Goal: Task Accomplishment & Management: Use online tool/utility

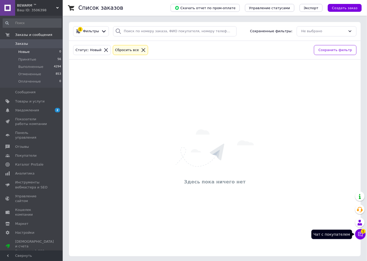
click at [360, 233] on icon at bounding box center [360, 233] width 5 height 5
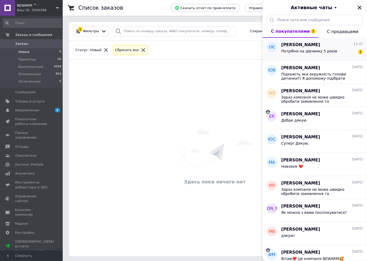
click at [320, 48] on div "Потрібно на дівчинку 5 років 1" at bounding box center [323, 52] width 82 height 8
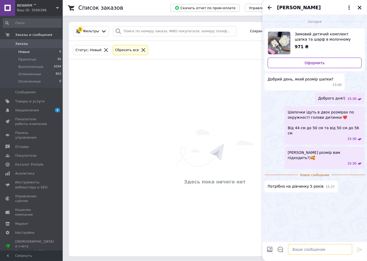
click at [307, 248] on textarea at bounding box center [320, 249] width 64 height 10
type textarea "розмір 50-56 см вам буде добрий)"
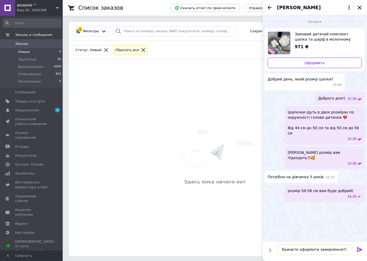
type textarea "бажаєте оформити замовлення?)"
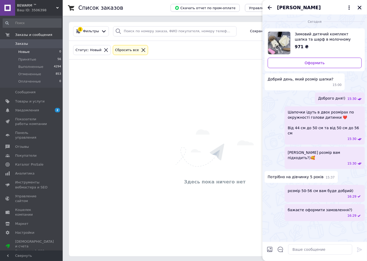
click at [362, 7] on icon "Закрыть" at bounding box center [360, 7] width 5 height 5
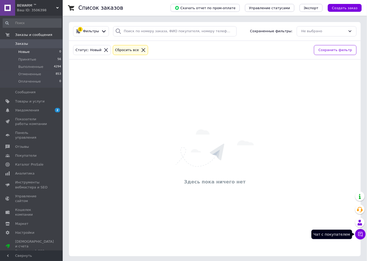
click at [361, 233] on icon at bounding box center [360, 233] width 5 height 5
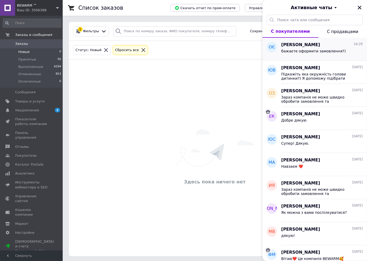
click at [303, 51] on span "бажаєте оформити замовлення?)" at bounding box center [314, 51] width 65 height 4
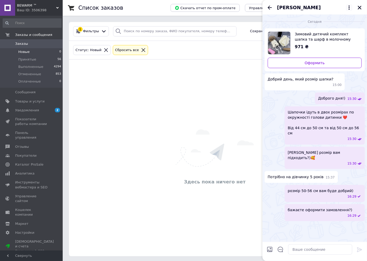
click at [349, 7] on icon at bounding box center [350, 7] width 6 height 6
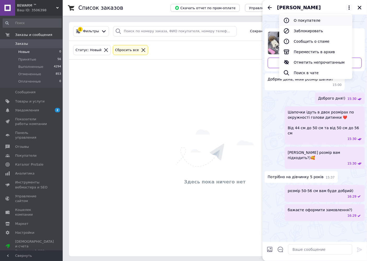
click at [315, 18] on button "О покупателе" at bounding box center [316, 20] width 73 height 10
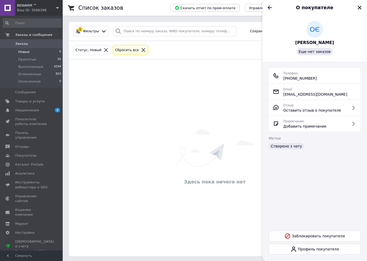
click at [270, 7] on icon "Назад" at bounding box center [270, 7] width 6 height 6
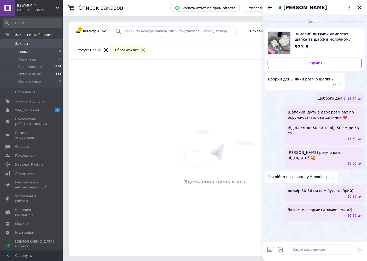
click at [363, 8] on button "Закрыть" at bounding box center [360, 7] width 6 height 6
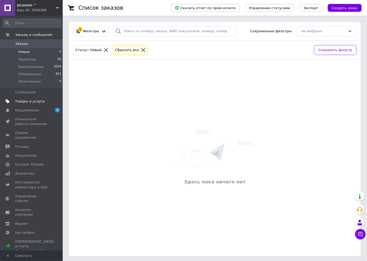
click at [33, 102] on span "Товары и услуги" at bounding box center [30, 101] width 30 height 5
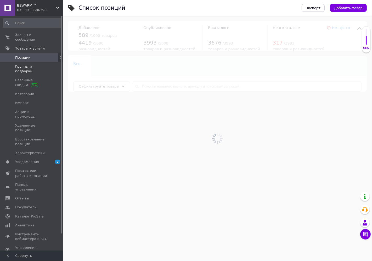
click at [38, 64] on span "Группы и подборки" at bounding box center [31, 68] width 33 height 9
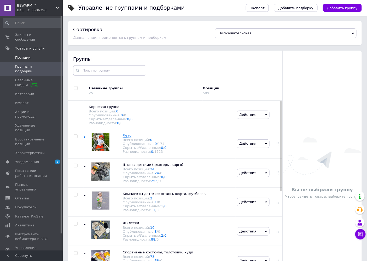
click at [36, 56] on link "Позиции" at bounding box center [32, 57] width 64 height 9
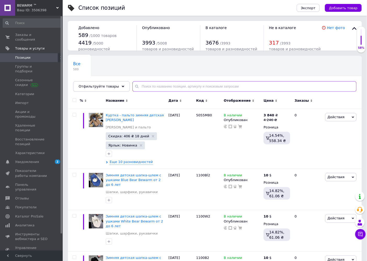
click at [152, 85] on input "text" at bounding box center [245, 86] width 224 height 10
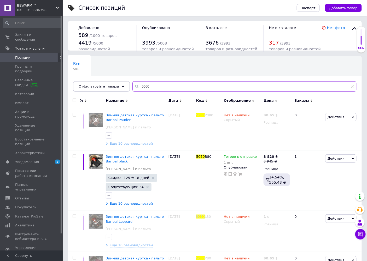
drag, startPoint x: 145, startPoint y: 87, endPoint x: 142, endPoint y: 87, distance: 3.4
click at [142, 87] on input "5050" at bounding box center [245, 86] width 224 height 10
type input "5055"
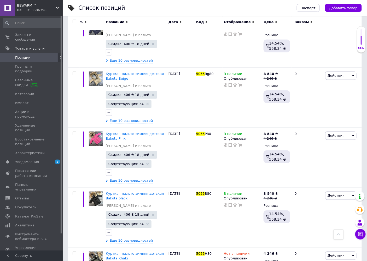
scroll to position [139, 0]
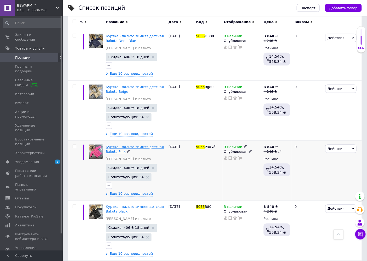
click at [118, 147] on span "Куртка - пальто зимняя детская Bakota Pink" at bounding box center [135, 149] width 58 height 9
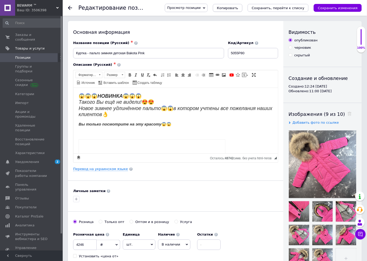
click at [234, 10] on span "Копировать" at bounding box center [227, 8] width 21 height 4
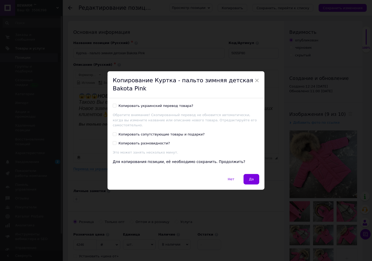
click at [111, 107] on div "Копировать украинский перевод товара? Обратите внимание! Скопированный перевод …" at bounding box center [185, 136] width 157 height 76
click at [115, 107] on input "Копировать украинский перевод товара?" at bounding box center [114, 105] width 3 height 3
checkbox input "true"
click at [251, 177] on span "Да" at bounding box center [251, 179] width 5 height 4
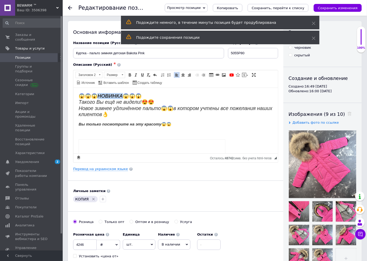
drag, startPoint x: 99, startPoint y: 93, endPoint x: 124, endPoint y: 95, distance: 25.5
click at [124, 95] on h2 "😱😱😱 НОВИНКА 😱😱😱 Такого Вы ещё не видели! 😍😍 Новое зимнее удлинённое пальто 😱😱 в…" at bounding box center [175, 105] width 194 height 25
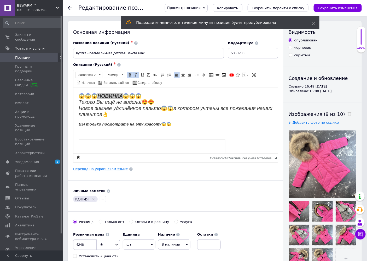
click at [258, 173] on div "Основная информация Название позиции (Русский) ✱ Куртка - пальто зимняя детская…" at bounding box center [176, 167] width 216 height 292
click at [252, 170] on div "Перевод на украинском языке" at bounding box center [175, 168] width 205 height 5
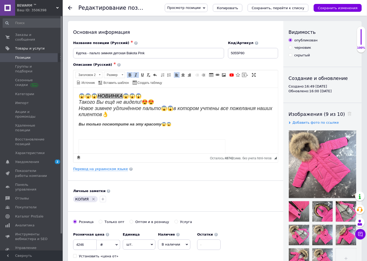
click at [211, 176] on div "Основная информация Название позиции (Русский) ✱ Куртка - пальто зимняя детская…" at bounding box center [176, 167] width 216 height 292
click at [99, 95] on h2 "😱😱😱 НОВИНКА 😱😱😱 Такого Вы ещё не видели! 😍😍 Новое зимнее удлинённое пальто 😱😱 в…" at bounding box center [175, 105] width 194 height 25
click at [172, 169] on div "Перевод на украинском языке" at bounding box center [175, 168] width 205 height 5
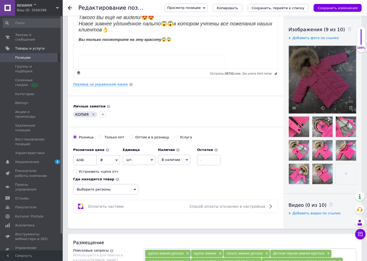
scroll to position [87, 0]
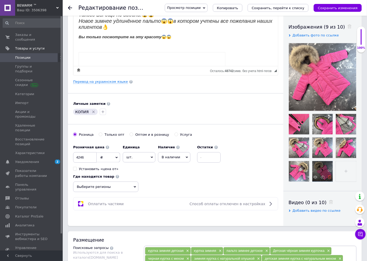
click at [330, 179] on icon at bounding box center [330, 177] width 4 height 4
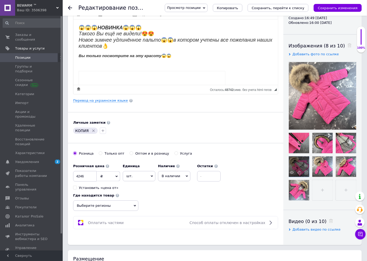
scroll to position [58, 0]
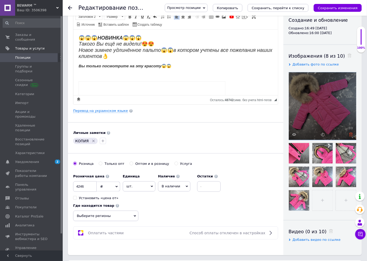
click at [353, 135] on icon at bounding box center [351, 134] width 4 height 4
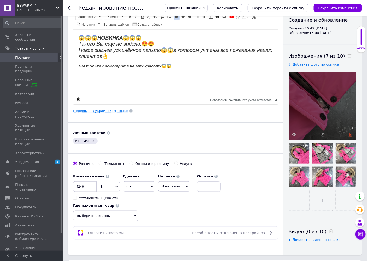
click at [351, 134] on icon at bounding box center [351, 134] width 4 height 4
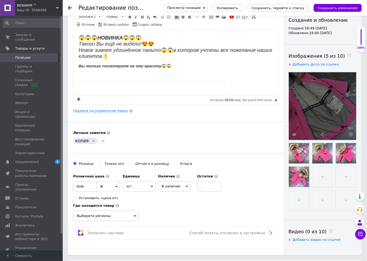
click at [351, 134] on icon at bounding box center [351, 134] width 4 height 4
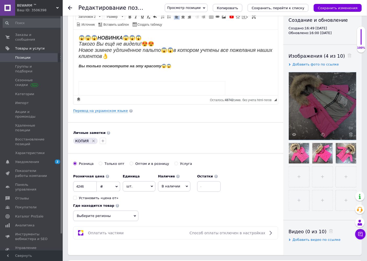
click at [351, 134] on icon at bounding box center [351, 134] width 4 height 4
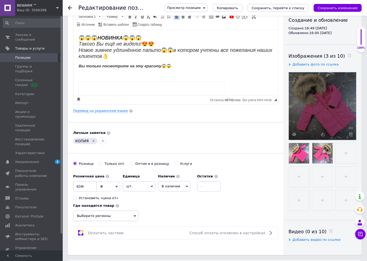
click at [351, 134] on icon at bounding box center [351, 134] width 4 height 4
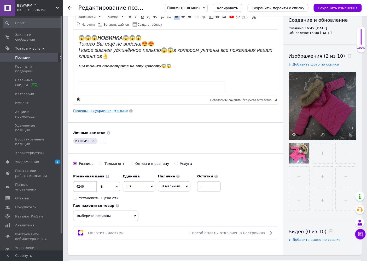
click at [351, 134] on icon at bounding box center [351, 134] width 4 height 4
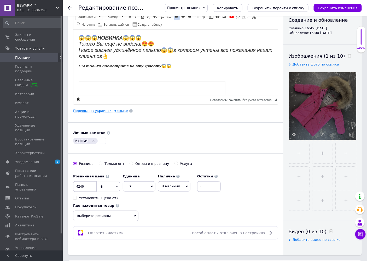
click at [351, 134] on icon at bounding box center [351, 134] width 4 height 4
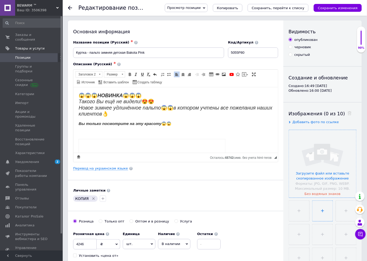
scroll to position [0, 0]
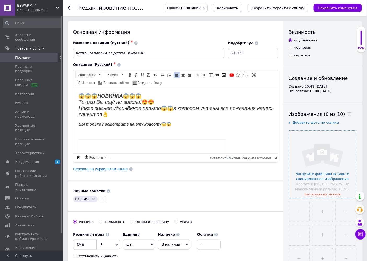
click at [323, 152] on input "file" at bounding box center [322, 163] width 67 height 67
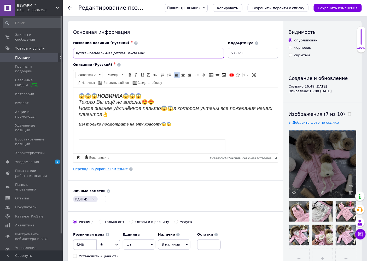
click at [147, 53] on input "Куртка - пальто зимняя детская Bakota Pink" at bounding box center [148, 53] width 151 height 10
click at [109, 171] on link "Перевод на украинском языке" at bounding box center [100, 169] width 55 height 4
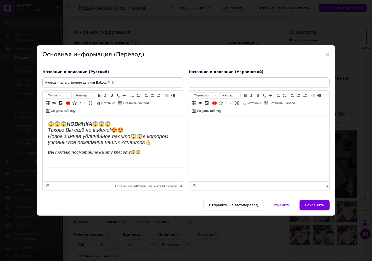
type input "Куртка - пальто зимова дитяча Bakota Pink"
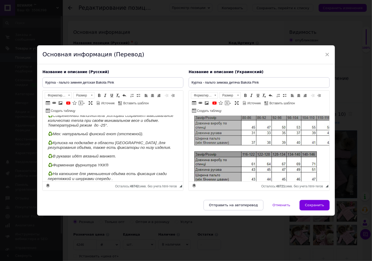
scroll to position [452, 0]
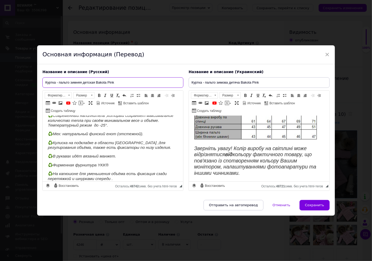
drag, startPoint x: 114, startPoint y: 84, endPoint x: 107, endPoint y: 83, distance: 7.1
click at [107, 83] on input "Куртка - пальто зимняя детская Bakota Pink" at bounding box center [112, 82] width 141 height 10
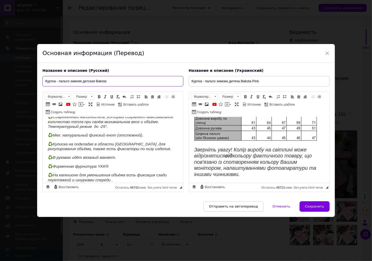
paste input "Powder"
type input "Куртка - пальто зимняя детская Bakota Powder"
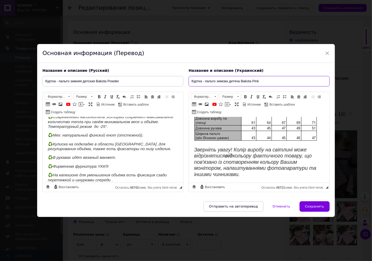
drag, startPoint x: 260, startPoint y: 81, endPoint x: 252, endPoint y: 79, distance: 8.1
click at [252, 81] on input "Куртка - пальто зимова дитяча Bakota Pink" at bounding box center [259, 81] width 141 height 10
paste input "Powder"
type input "Куртка - пальто зимова дитяча Bakota Powder"
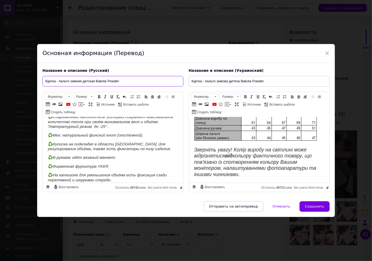
drag, startPoint x: 122, startPoint y: 82, endPoint x: 108, endPoint y: 82, distance: 14.4
click at [108, 82] on input "Куртка - пальто зимняя детская Bakota Powder" at bounding box center [112, 81] width 141 height 10
paste input "Pouder"
type input "Куртка - пальто зимняя детская Bakota Pouder"
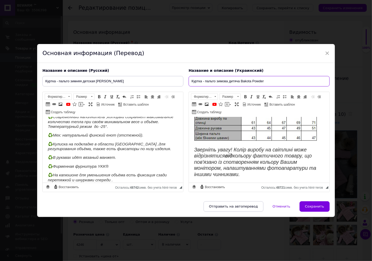
drag, startPoint x: 263, startPoint y: 80, endPoint x: 252, endPoint y: 79, distance: 11.1
click at [252, 79] on input "Куртка - пальто зимова дитяча Bakota Powder" at bounding box center [259, 81] width 141 height 10
paste input "Pouder"
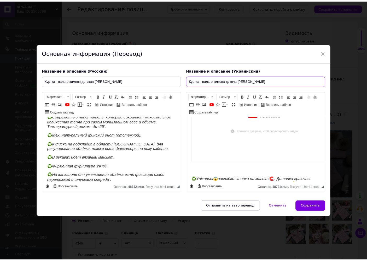
scroll to position [220, 0]
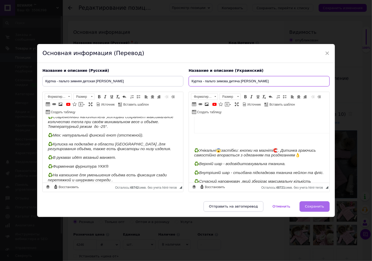
type input "Куртка - пальто зимова дитяча Bakota Pouder"
click at [316, 206] on span "Сохранить" at bounding box center [314, 206] width 19 height 4
type input "Куртка - пальто зимняя детская Bakota Pouder"
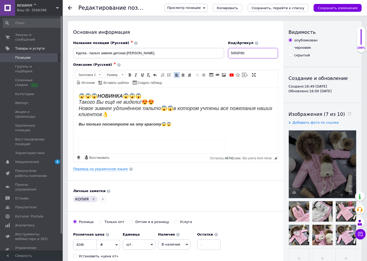
click at [242, 53] on input "5055P80" at bounding box center [253, 53] width 50 height 10
click at [251, 52] on input "5055Pd80" at bounding box center [253, 53] width 50 height 10
type input "5055Pd80"
drag, startPoint x: 245, startPoint y: 53, endPoint x: 230, endPoint y: 52, distance: 14.1
click at [230, 53] on input "5055Pd80" at bounding box center [253, 53] width 50 height 10
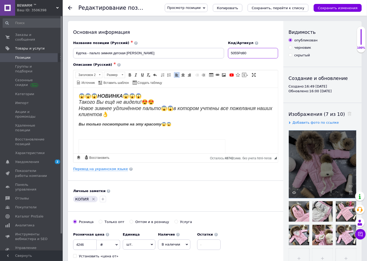
click at [254, 54] on input "5055Pd80" at bounding box center [253, 53] width 50 height 10
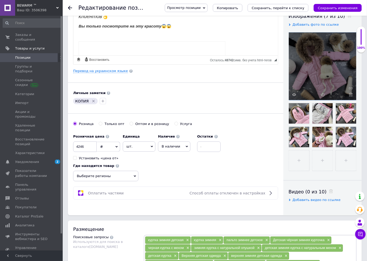
scroll to position [116, 0]
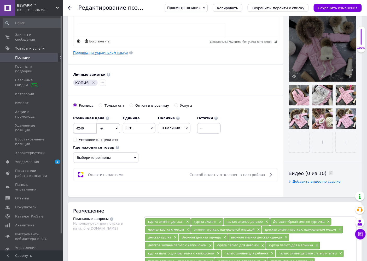
click at [123, 155] on span "Выберите регионы" at bounding box center [105, 157] width 65 height 10
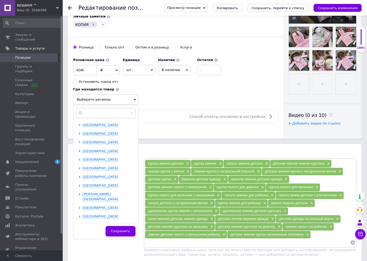
scroll to position [108, 0]
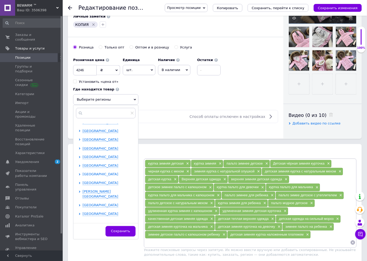
click at [103, 173] on span "Харьковская область" at bounding box center [101, 174] width 36 height 4
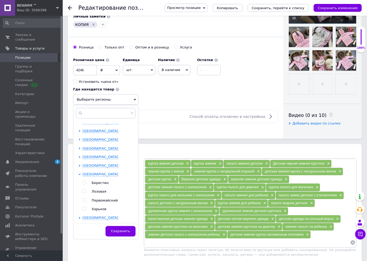
click at [85, 210] on input "checkbox" at bounding box center [84, 208] width 3 height 3
checkbox input "true"
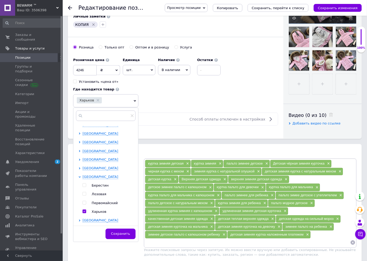
click at [125, 233] on span "Сохранить" at bounding box center [120, 233] width 19 height 4
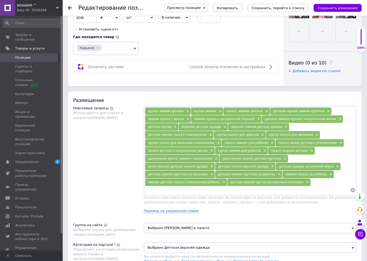
scroll to position [145, 0]
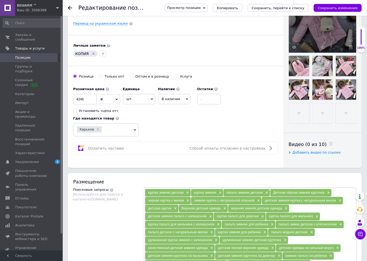
click at [92, 54] on icon "Удалить метку" at bounding box center [94, 54] width 4 height 4
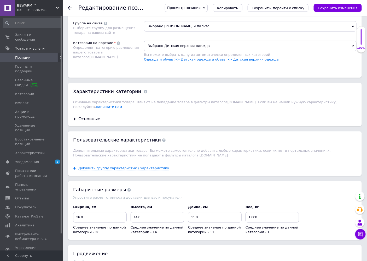
scroll to position [465, 0]
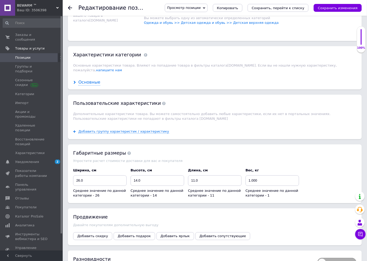
click at [90, 85] on div "Основные" at bounding box center [89, 82] width 22 height 6
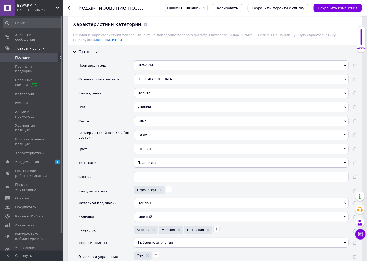
scroll to position [523, 0]
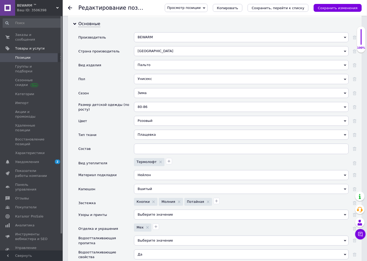
click at [159, 126] on div "Розовый" at bounding box center [241, 121] width 215 height 10
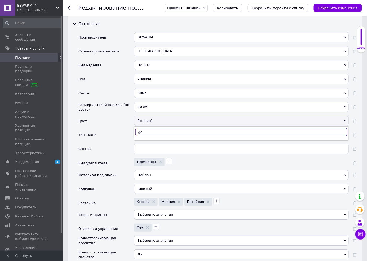
type input "g"
type input "пу"
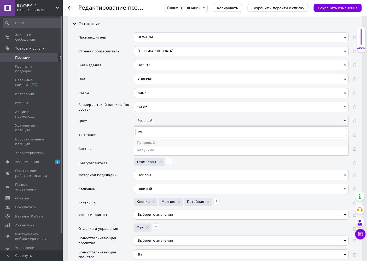
click at [152, 145] on div "Пудровый" at bounding box center [241, 142] width 209 height 5
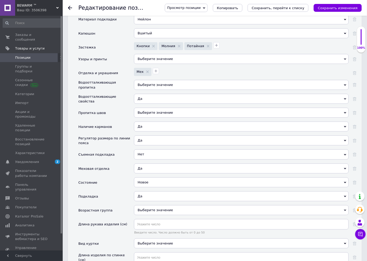
scroll to position [668, 0]
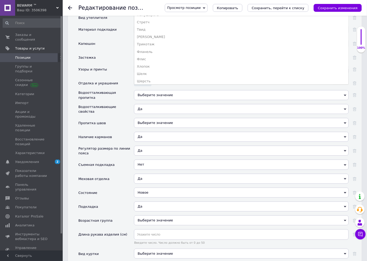
scroll to position [203, 0]
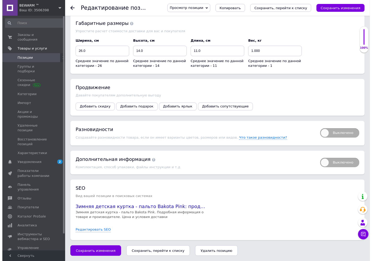
scroll to position [1048, 0]
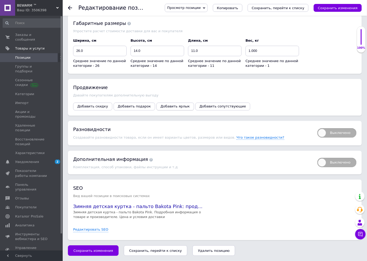
click at [162, 105] on span "Добавить ярлык" at bounding box center [175, 106] width 29 height 4
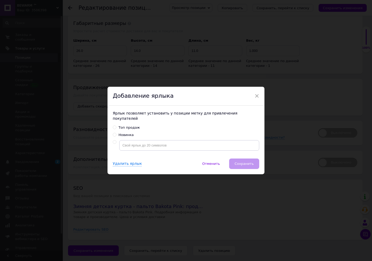
click at [113, 133] on input "Новинка" at bounding box center [114, 134] width 3 height 3
radio input "true"
click at [241, 161] on span "Сохранить" at bounding box center [244, 163] width 19 height 4
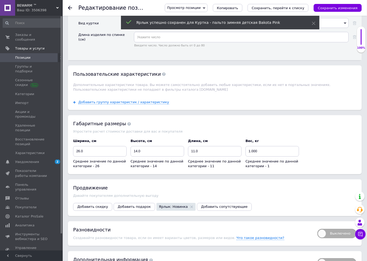
scroll to position [895, 0]
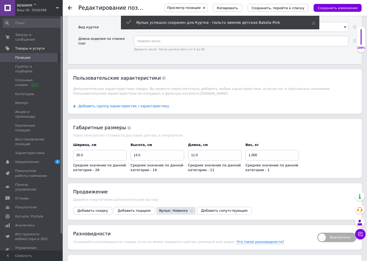
click at [108, 108] on span "Добавить группу характеристик / характеристику" at bounding box center [123, 106] width 91 height 4
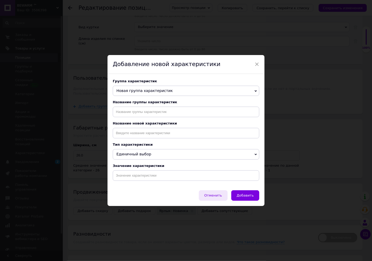
click at [210, 195] on span "Отменить" at bounding box center [213, 195] width 18 height 4
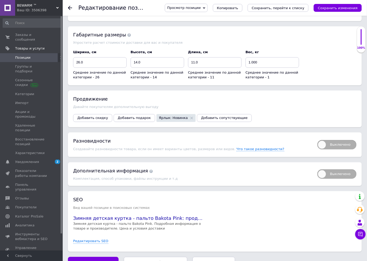
scroll to position [1048, 0]
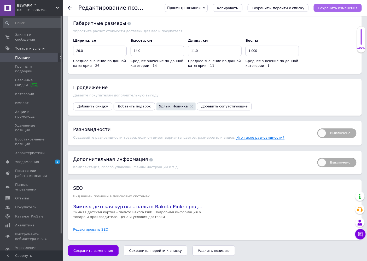
click at [326, 10] on button "Сохранить изменения" at bounding box center [338, 8] width 48 height 8
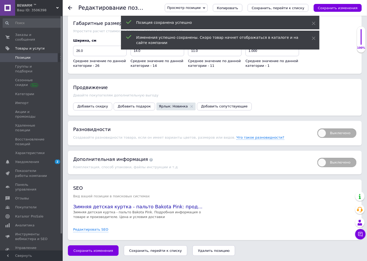
click at [335, 133] on span "Выключено" at bounding box center [337, 132] width 39 height 9
click at [318, 128] on input "Выключено" at bounding box center [315, 126] width 3 height 3
checkbox input "true"
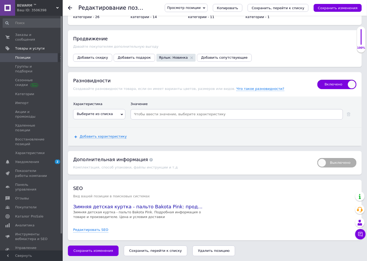
click at [117, 119] on span "Выберите из списка" at bounding box center [99, 114] width 52 height 10
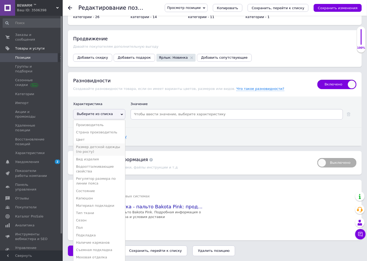
click at [108, 155] on li "Размер детской одежды (по росту)" at bounding box center [99, 149] width 52 height 12
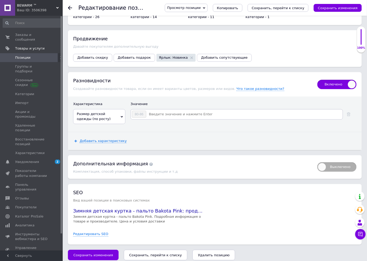
click at [166, 118] on input at bounding box center [245, 114] width 196 height 8
click at [178, 118] on input at bounding box center [245, 114] width 196 height 8
type input "86-92"
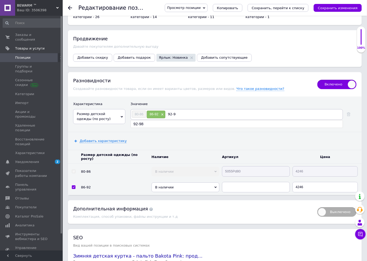
type input "92-98"
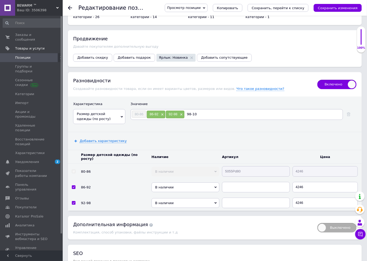
type input "98-104"
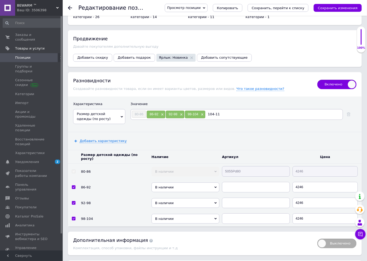
type input "104-110"
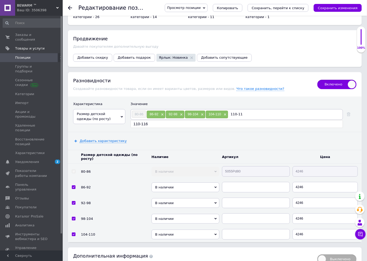
type input "110-116"
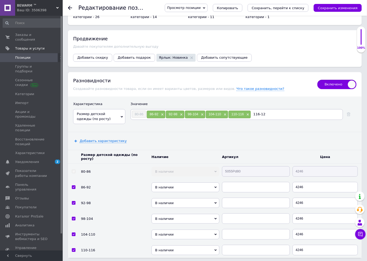
type input "116-122"
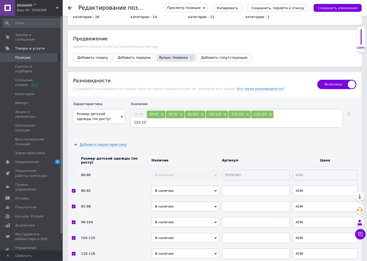
type input "122-128"
type input "128-134"
type input "134-140"
type input "140-146"
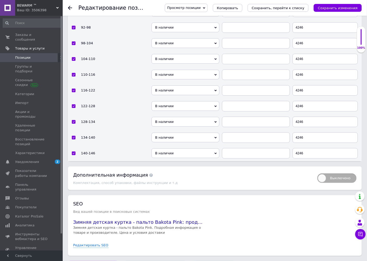
scroll to position [1193, 0]
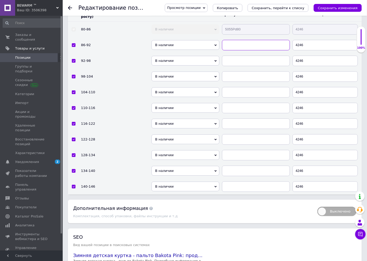
paste input "5055Pd"
type input "5055Pd86"
paste input "5055Pd"
type input "5055Pd92"
paste input "5055Pd"
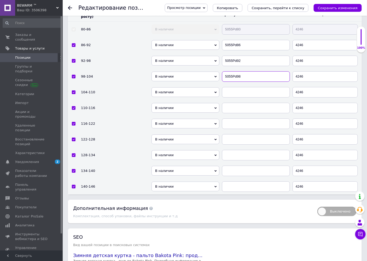
type input "5055Pd98"
paste input "5055Pd"
type input "5055Pd104"
paste input "5055Pd"
type input "5055Pd110"
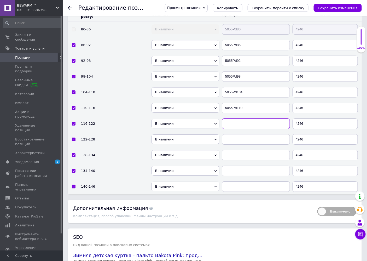
paste input "5055Pd"
type input "5055Pd116"
click at [241, 144] on input "text" at bounding box center [256, 139] width 68 height 10
paste input "5055Pd"
type input "5055Pd122"
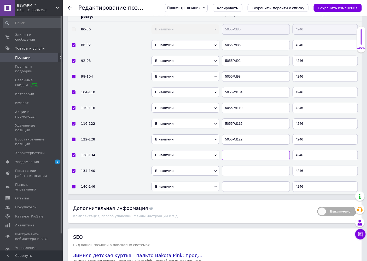
paste input "5055Pd"
type input "5055Pd128"
paste input "5055Pd"
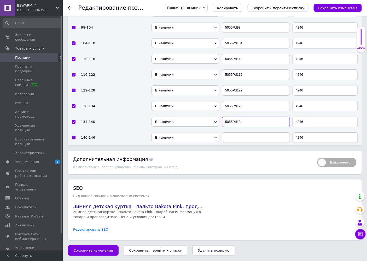
scroll to position [1251, 0]
type input "5055Pd134"
paste input "5055Pd"
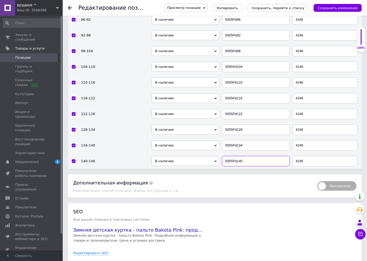
scroll to position [1193, 0]
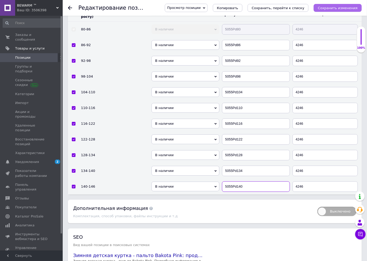
type input "5055Pd140"
click at [344, 8] on icon "Сохранить изменения" at bounding box center [338, 8] width 40 height 4
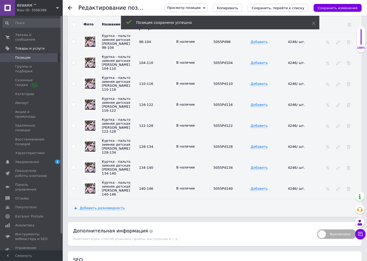
click at [74, 23] on input "checkbox" at bounding box center [73, 24] width 3 height 3
checkbox input "true"
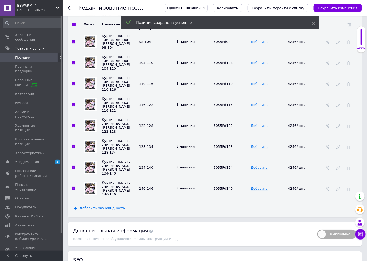
checkbox input "true"
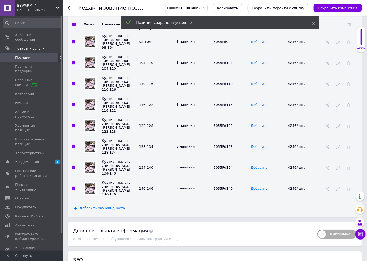
checkbox input "true"
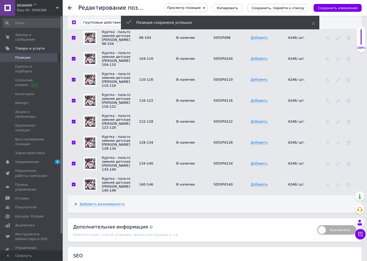
scroll to position [1192, 0]
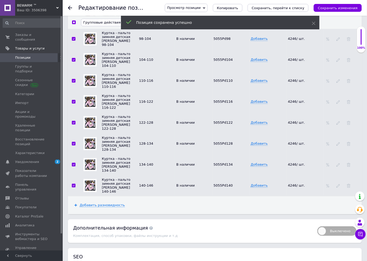
click at [98, 24] on span "Групповые действия" at bounding box center [101, 22] width 37 height 4
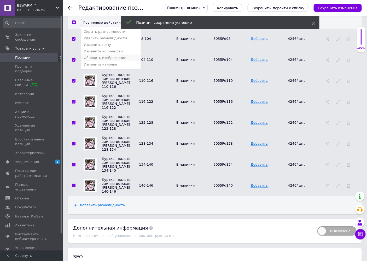
click at [105, 59] on li "Обновить изображение" at bounding box center [111, 57] width 60 height 7
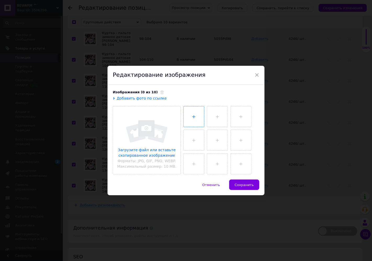
click at [192, 117] on input "file" at bounding box center [194, 116] width 20 height 20
type input "C:\fakepath\Kurtka_palto_dityacha_Bakota_Bewarm_pouder_15.jpg"
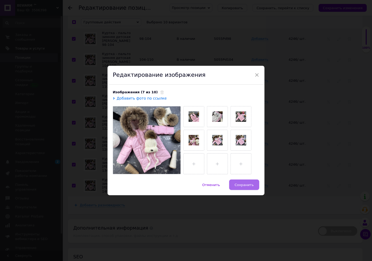
click at [239, 184] on span "Сохранить" at bounding box center [244, 185] width 19 height 4
checkbox input "false"
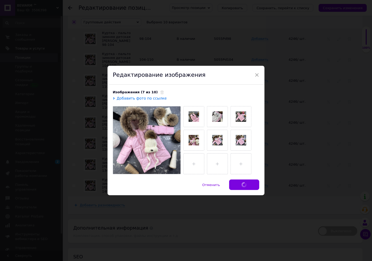
checkbox input "false"
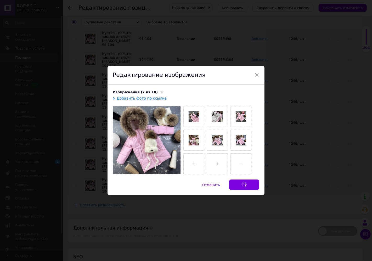
checkbox input "false"
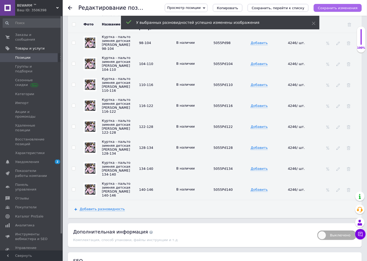
click at [328, 9] on icon "Сохранить изменения" at bounding box center [338, 8] width 40 height 4
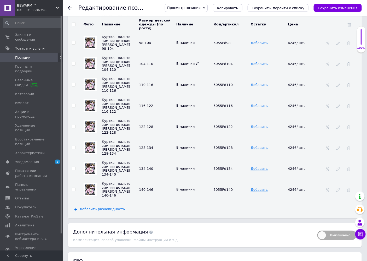
scroll to position [1047, 0]
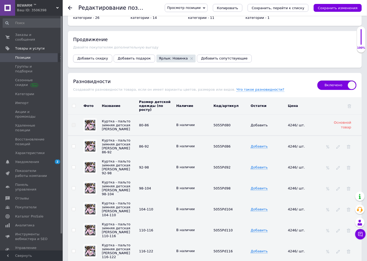
click at [90, 60] on span "Добавить скидку" at bounding box center [92, 58] width 31 height 4
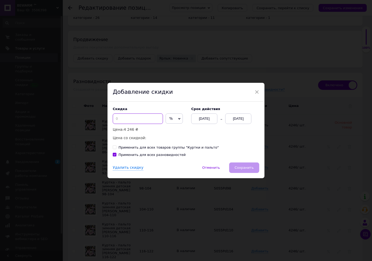
click at [130, 118] on input at bounding box center [138, 118] width 50 height 10
click at [175, 119] on span "%" at bounding box center [174, 118] width 17 height 10
click at [171, 133] on li "₴" at bounding box center [174, 129] width 17 height 7
click at [209, 120] on div "12.09.2025" at bounding box center [204, 118] width 26 height 10
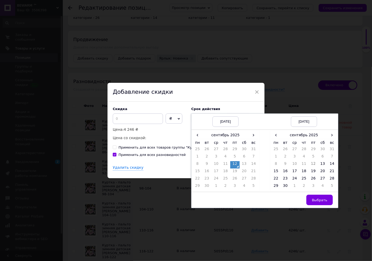
click at [228, 102] on div "Скидка ₴ % Цена: 4 246 ₴ Цена со скидкой: Cрок действия 12.09.2025 12.09.2025 1…" at bounding box center [185, 131] width 157 height 61
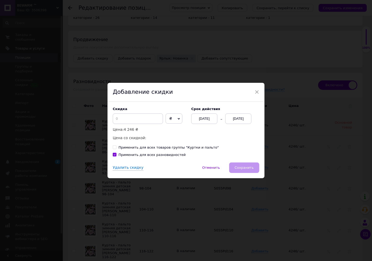
click at [212, 119] on div "12.09.2025" at bounding box center [204, 118] width 26 height 10
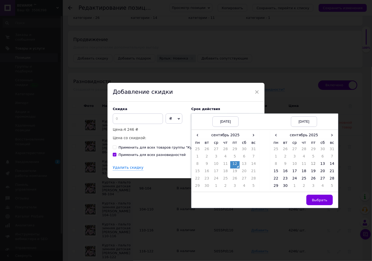
click at [212, 119] on div "12.09.2025" at bounding box center [225, 121] width 26 height 10
click at [236, 166] on td "12" at bounding box center [234, 164] width 9 height 7
click at [333, 135] on span "›" at bounding box center [331, 135] width 9 height 8
click at [275, 136] on span "‹" at bounding box center [275, 135] width 9 height 8
click at [286, 187] on td "30" at bounding box center [285, 186] width 9 height 7
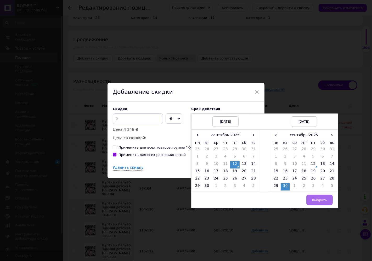
click at [315, 200] on span "Выбрать" at bounding box center [319, 200] width 15 height 4
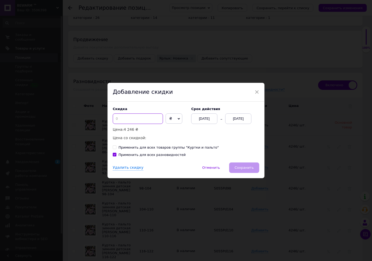
click at [144, 119] on input at bounding box center [138, 118] width 50 height 10
type input "406"
click at [248, 167] on span "Сохранить" at bounding box center [244, 167] width 19 height 4
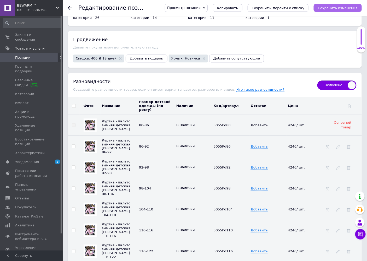
click at [328, 8] on icon "Сохранить изменения" at bounding box center [338, 8] width 40 height 4
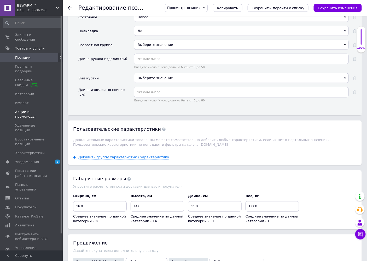
scroll to position [843, 0]
click at [27, 56] on link "Позиции" at bounding box center [32, 57] width 64 height 9
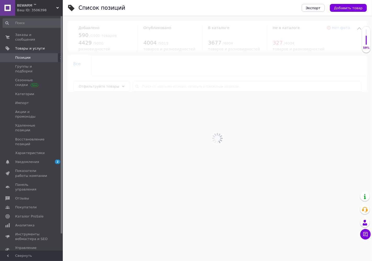
click at [157, 84] on div at bounding box center [217, 138] width 309 height 245
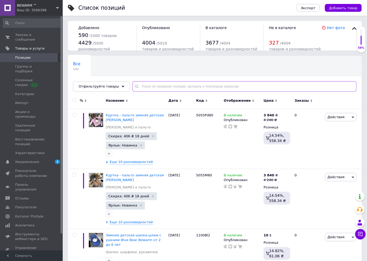
click at [151, 85] on input "text" at bounding box center [245, 86] width 224 height 10
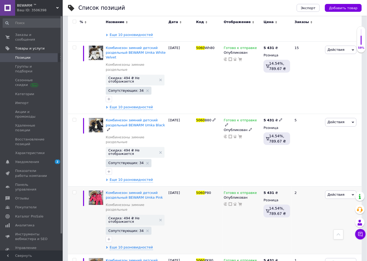
scroll to position [552, 0]
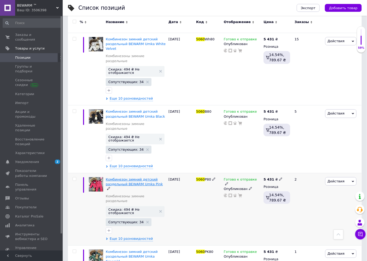
type input "5060"
click at [121, 177] on span "Комбинезон зимний детский раздельный BEWARM Umka Pink" at bounding box center [134, 181] width 57 height 9
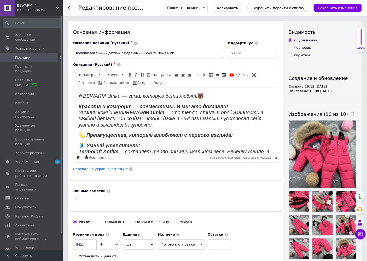
click at [239, 7] on span "Копировать" at bounding box center [227, 8] width 21 height 4
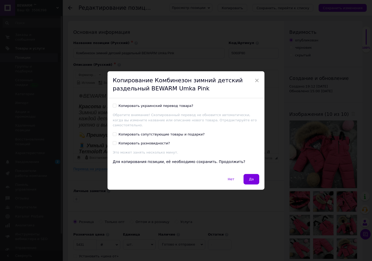
click at [114, 107] on input "Копировать украинский перевод товара?" at bounding box center [114, 105] width 3 height 3
checkbox input "true"
click at [253, 177] on span "Да" at bounding box center [251, 179] width 5 height 4
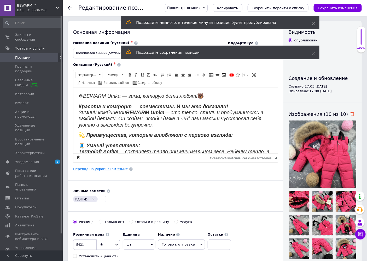
click at [351, 113] on use at bounding box center [353, 114] width 4 height 4
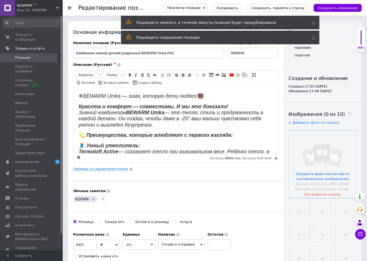
click at [320, 144] on input "file" at bounding box center [322, 163] width 67 height 67
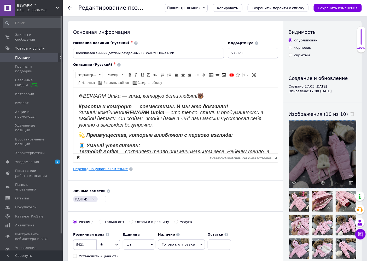
click at [112, 170] on link "Перевод на украинском языке" at bounding box center [100, 169] width 55 height 4
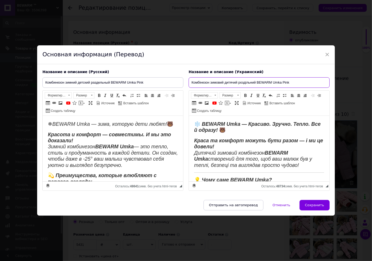
drag, startPoint x: 289, startPoint y: 82, endPoint x: 273, endPoint y: 83, distance: 16.0
click at [273, 83] on input "Комбінезон зимовий дитячий роздільний BEWARM Umka Pink" at bounding box center [259, 82] width 141 height 10
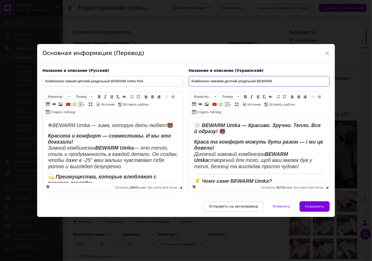
paste input "Pouder"
type input "Комбінезон зимовий дитячий роздільний BEWARM Pouder"
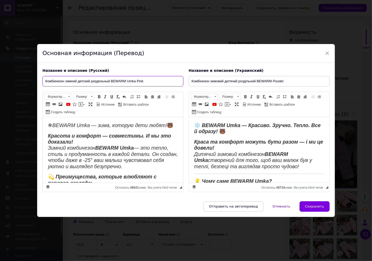
drag, startPoint x: 138, startPoint y: 82, endPoint x: 127, endPoint y: 82, distance: 11.0
click at [127, 82] on input "Комбинезон зимний детский раздельный BEWARM Umka Pink" at bounding box center [112, 81] width 141 height 10
paste input "Pouder"
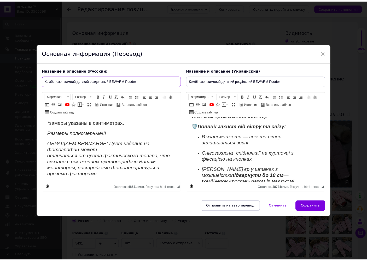
scroll to position [320, 0]
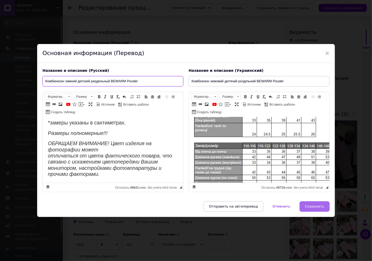
type input "Комбинезон зимний детский раздельный BEWARM Pouder"
click at [316, 205] on span "Сохранить" at bounding box center [314, 206] width 19 height 4
type input "Комбинезон зимний детский раздельный BEWARM Pouder"
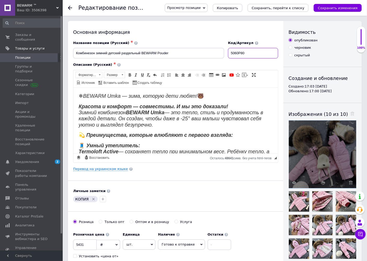
click at [242, 53] on input "5060P80" at bounding box center [253, 53] width 50 height 10
click at [255, 54] on input "5060Pd80" at bounding box center [253, 53] width 50 height 10
drag, startPoint x: 245, startPoint y: 53, endPoint x: 234, endPoint y: 53, distance: 11.0
click at [234, 53] on input "5060Pd80" at bounding box center [253, 53] width 50 height 10
click at [258, 53] on input "5060Pd80" at bounding box center [253, 53] width 50 height 10
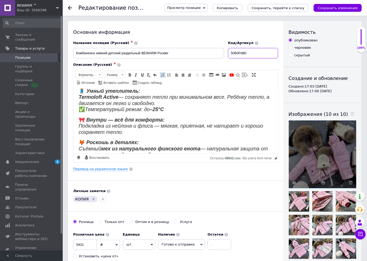
scroll to position [87, 0]
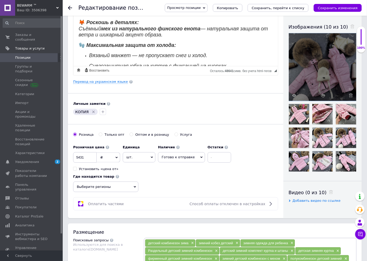
type input "5060Pd80"
click at [94, 113] on icon "Удалить метку" at bounding box center [94, 112] width 4 height 4
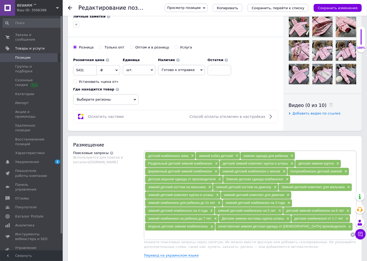
click at [124, 102] on span "Выберите регионы" at bounding box center [105, 99] width 65 height 10
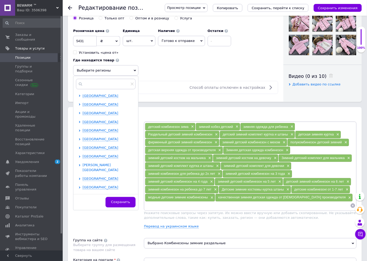
scroll to position [108, 0]
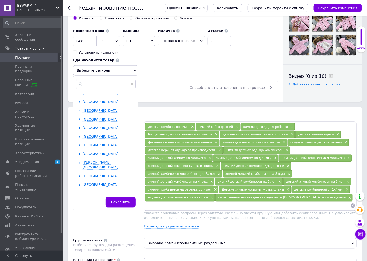
click at [97, 146] on span "Харьковская область" at bounding box center [101, 145] width 36 height 4
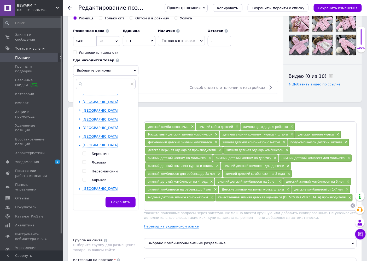
click at [86, 181] on input "checkbox" at bounding box center [84, 179] width 3 height 3
checkbox input "true"
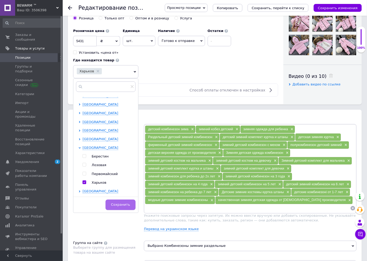
click at [122, 205] on span "Сохранить" at bounding box center [120, 204] width 19 height 4
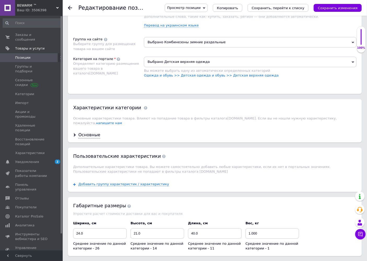
scroll to position [465, 0]
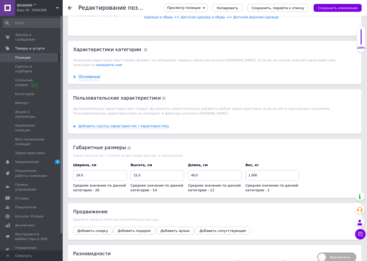
click at [92, 80] on div "Основные" at bounding box center [89, 77] width 22 height 6
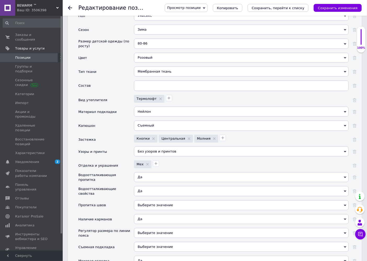
scroll to position [581, 0]
click at [177, 76] on div "Мембранная ткань" at bounding box center [241, 71] width 215 height 10
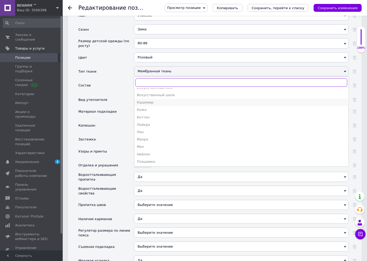
scroll to position [145, 0]
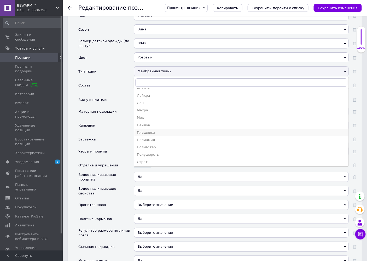
click at [157, 135] on div "Плащевка" at bounding box center [241, 132] width 209 height 5
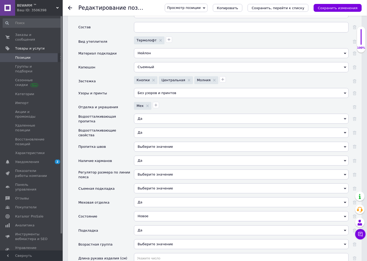
scroll to position [581, 0]
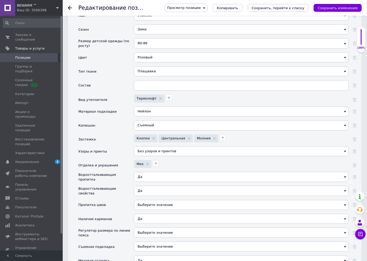
click at [160, 62] on div "Розовый" at bounding box center [241, 57] width 215 height 10
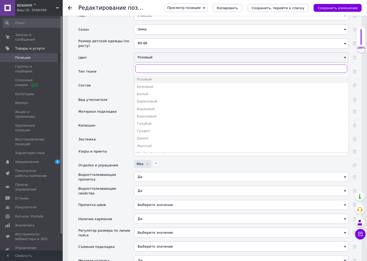
type input "g"
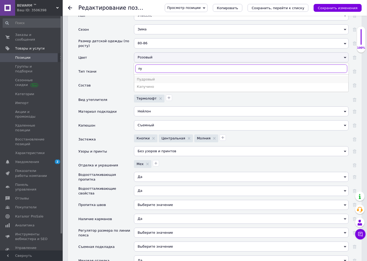
type input "пу"
click at [144, 82] on div "Пудровый" at bounding box center [241, 79] width 209 height 5
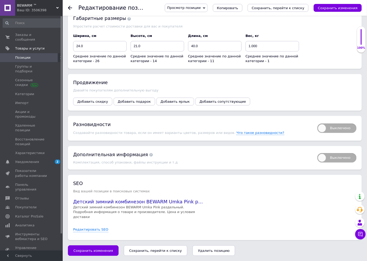
scroll to position [1017, 0]
click at [92, 103] on span "Добавить скидку" at bounding box center [92, 101] width 31 height 4
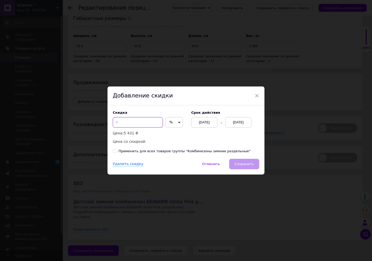
click at [134, 125] on input at bounding box center [138, 122] width 50 height 10
click at [134, 125] on input "40" at bounding box center [138, 122] width 50 height 10
click at [174, 122] on span "%" at bounding box center [174, 122] width 17 height 10
click at [172, 133] on li "₴" at bounding box center [174, 132] width 17 height 7
click at [138, 125] on input "40" at bounding box center [138, 122] width 50 height 10
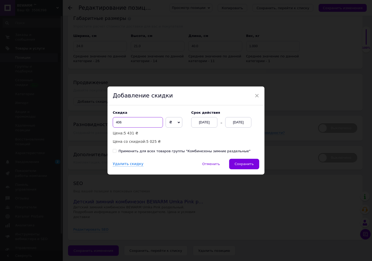
type input "406"
click at [239, 123] on div "12.09.2025" at bounding box center [238, 122] width 26 height 10
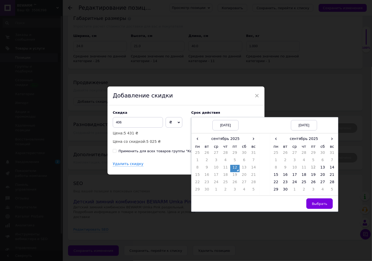
click at [247, 109] on div "Скидка 406 ₴ % Цена: 5 431 ₴ Цена со скидкой: 5 025 ₴ Cрок действия 12.09.2025 …" at bounding box center [185, 131] width 157 height 53
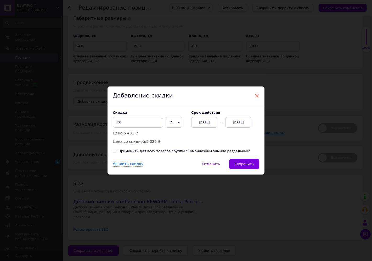
click at [256, 92] on span "×" at bounding box center [256, 95] width 5 height 9
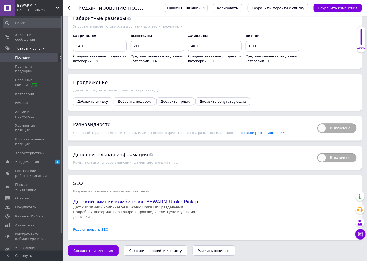
scroll to position [1037, 0]
click at [329, 126] on div "Выключено" at bounding box center [335, 128] width 44 height 14
click at [330, 128] on span "Выключено" at bounding box center [337, 127] width 39 height 9
click at [318, 123] on input "Выключено" at bounding box center [315, 121] width 3 height 3
checkbox input "true"
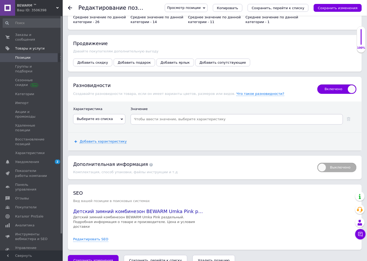
click at [108, 124] on span "Выберите из списка" at bounding box center [99, 119] width 52 height 10
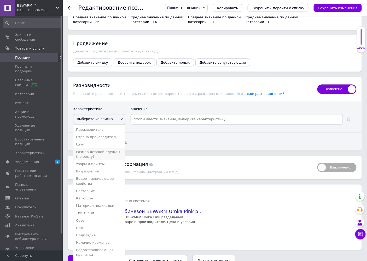
click at [108, 160] on li "Размер детской одежды (по росту)" at bounding box center [99, 154] width 52 height 12
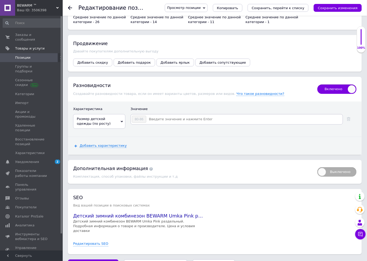
click at [160, 123] on input at bounding box center [245, 119] width 196 height 8
type input "86-92"
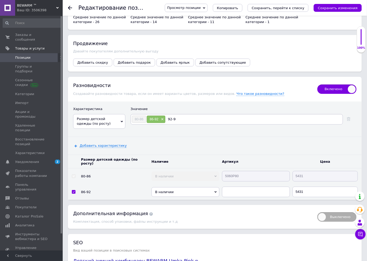
type input "92-98"
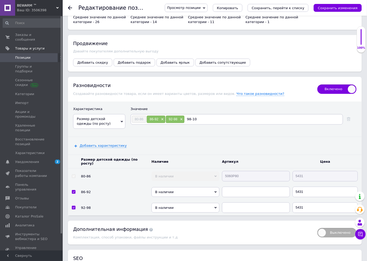
type input "98-104"
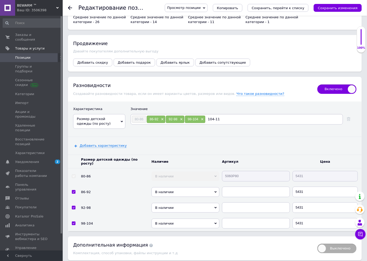
type input "104-110"
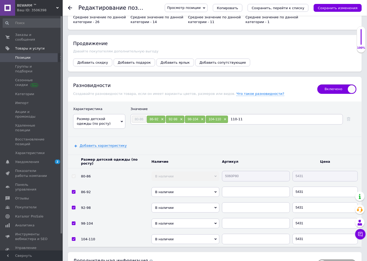
type input "110-116"
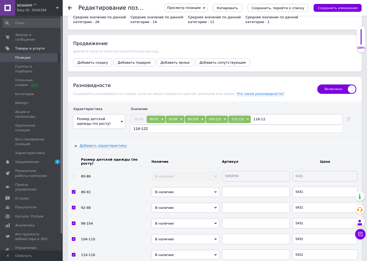
type input "116-122"
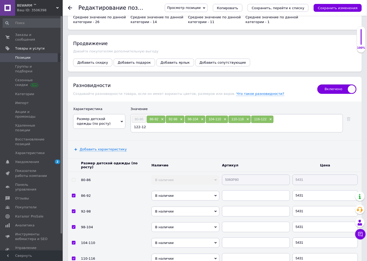
type input "122-128"
type input "128-134"
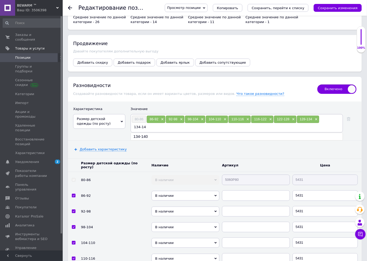
type input "134-140"
type input "140-146"
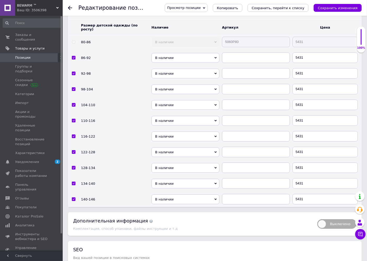
scroll to position [1183, 0]
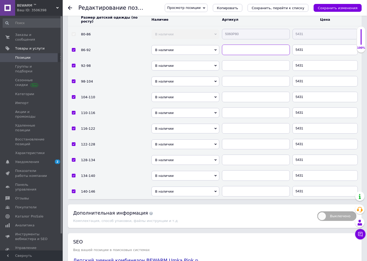
click at [240, 55] on input "text" at bounding box center [256, 49] width 68 height 10
paste input "5060Pd"
type input "5060Pd86"
paste input "5060Pd"
type input "5060Pd92"
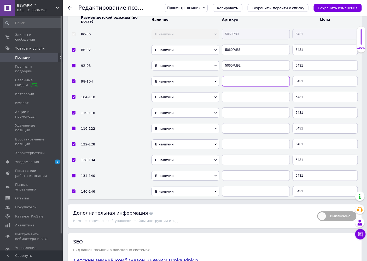
paste input "5060Pd"
type input "5060Pd98"
paste input "5060Pd"
type input "5060Pd104"
paste input "5060Pd"
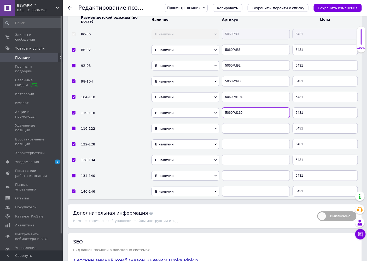
type input "5060Pd110"
paste input "5060Pd"
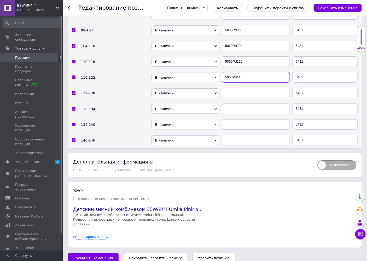
scroll to position [1241, 0]
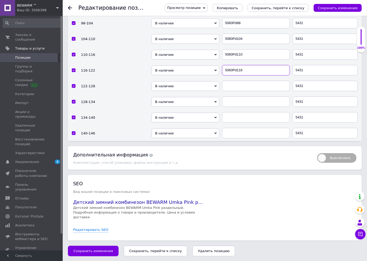
type input "5060Pd116"
paste input "5060Pd"
type input "5060Pd122"
paste input "5060Pd"
type input "5060Pd128"
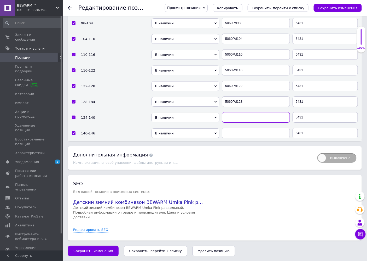
paste input "5060Pd"
type input "5060Pd134"
paste input "5060Pd"
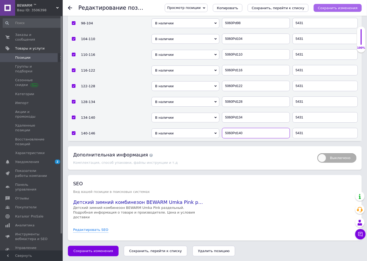
type input "5060Pd140"
click at [332, 9] on icon "Сохранить изменения" at bounding box center [338, 8] width 40 height 4
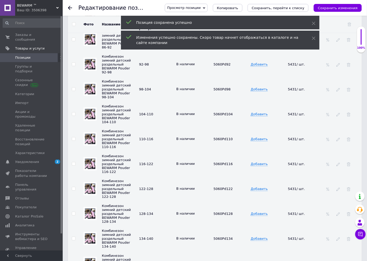
scroll to position [1125, 0]
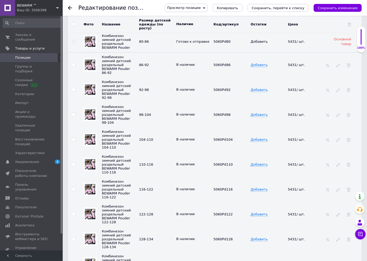
click at [73, 26] on input "checkbox" at bounding box center [73, 24] width 3 height 3
checkbox input "true"
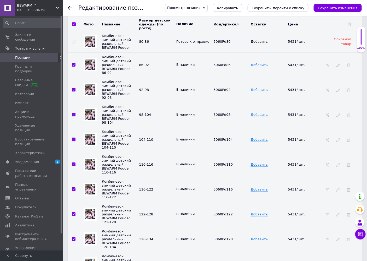
checkbox input "true"
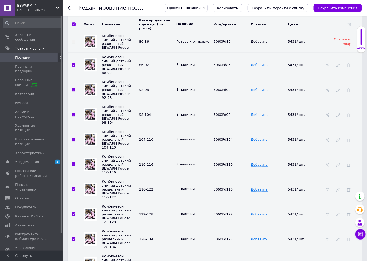
checkbox input "true"
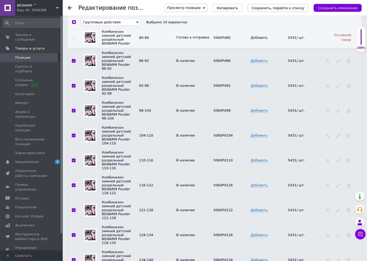
click at [122, 26] on span "Групповые действия" at bounding box center [111, 22] width 60 height 8
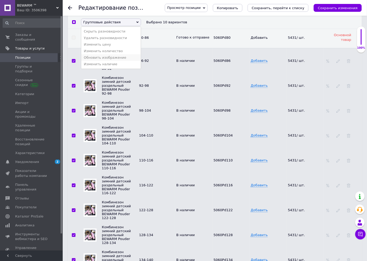
click at [106, 61] on li "Обновить изображение" at bounding box center [111, 57] width 60 height 7
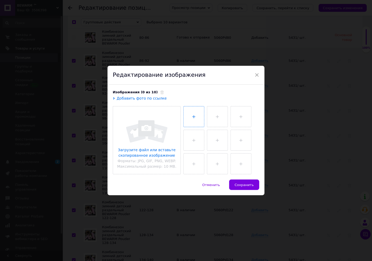
click at [201, 118] on input "file" at bounding box center [194, 116] width 20 height 20
type input "C:\fakepath\Rozdilniy_kombinezon_BEWARM_Umka_Pouder25_15.jpg"
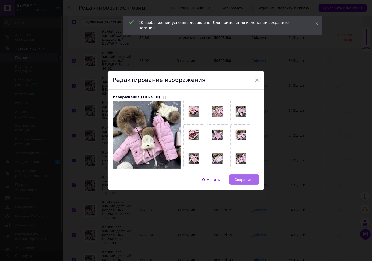
click at [244, 181] on span "Сохранить" at bounding box center [244, 179] width 19 height 4
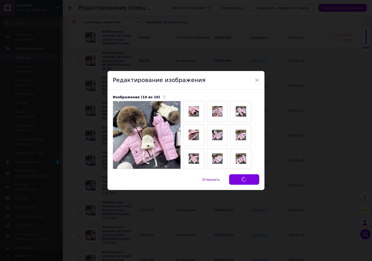
checkbox input "false"
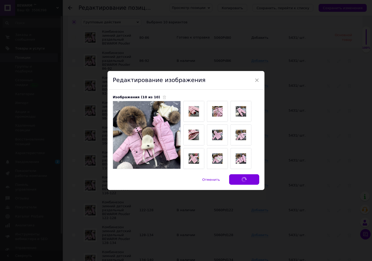
checkbox input "false"
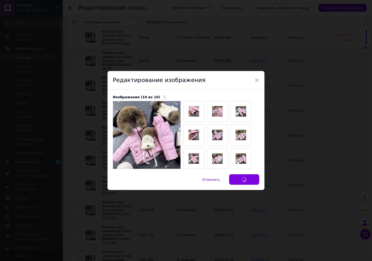
checkbox input "false"
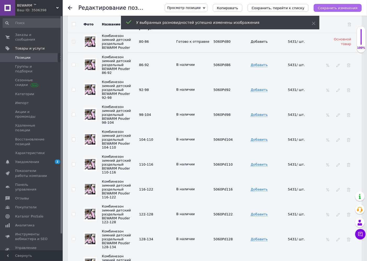
click at [338, 10] on button "Сохранить изменения" at bounding box center [338, 8] width 48 height 8
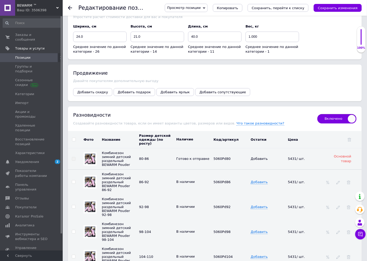
scroll to position [1008, 0]
click at [166, 93] on span "Добавить ярлык" at bounding box center [175, 91] width 29 height 4
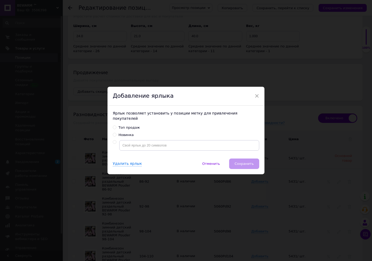
click at [111, 133] on div "Ярлык позволяет установить у позиции метку для привлечения покупателей Топ прод…" at bounding box center [185, 131] width 157 height 53
click at [114, 133] on input "Новинка" at bounding box center [114, 134] width 3 height 3
radio input "true"
click at [245, 163] on span "Сохранить" at bounding box center [244, 163] width 19 height 4
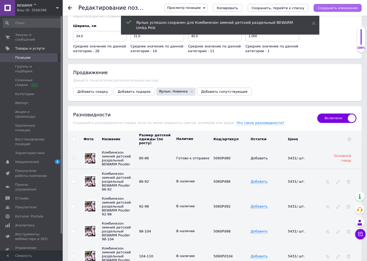
click at [330, 9] on icon "Сохранить изменения" at bounding box center [338, 8] width 40 height 4
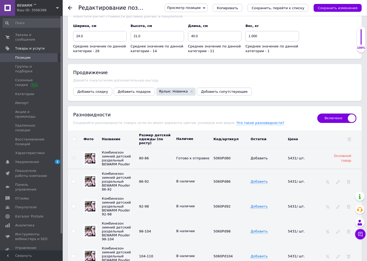
click at [36, 55] on span "Позиции" at bounding box center [31, 57] width 33 height 5
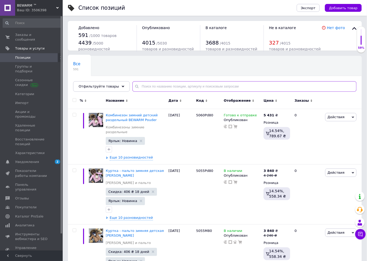
click at [143, 88] on input "text" at bounding box center [245, 86] width 224 height 10
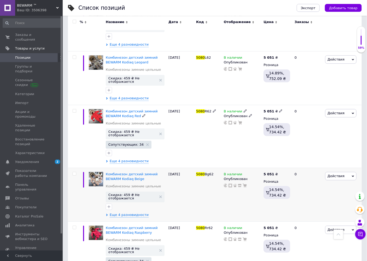
scroll to position [557, 0]
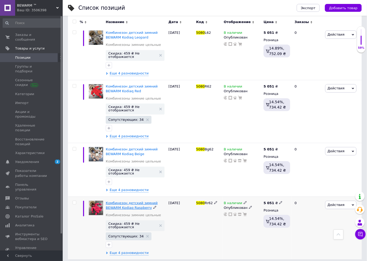
type input "5080"
click at [124, 201] on span "Комбинезон детский зимний BEWARM Kodiaq Raspberry" at bounding box center [132, 205] width 52 height 9
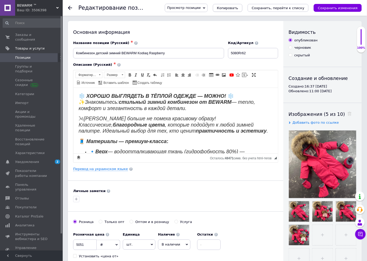
click at [239, 9] on span "Копировать" at bounding box center [227, 8] width 21 height 4
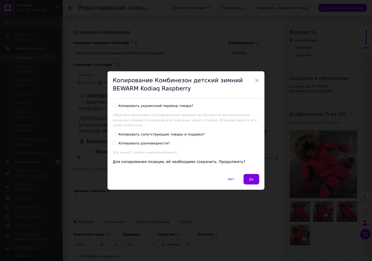
click at [114, 107] on input "Копировать украинский перевод товара?" at bounding box center [114, 105] width 3 height 3
checkbox input "true"
click at [247, 178] on button "Да" at bounding box center [252, 179] width 16 height 10
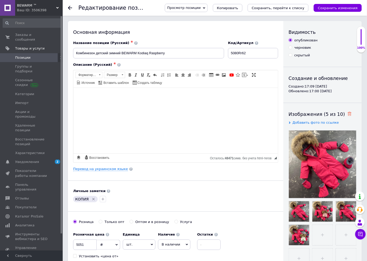
click at [348, 114] on icon at bounding box center [350, 114] width 4 height 4
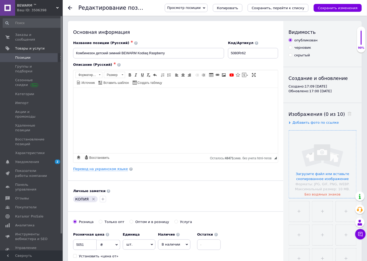
click at [328, 150] on input "file" at bounding box center [322, 163] width 67 height 67
click at [303, 229] on input "file" at bounding box center [299, 233] width 20 height 20
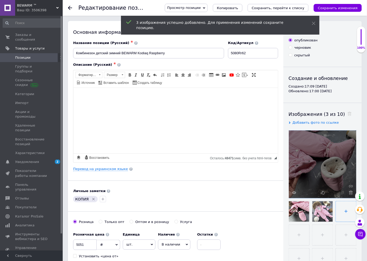
type input "C:\fakepath\Sdelniy_kombinezon_bewarm_kodiaq_pouder25_13.jpg"
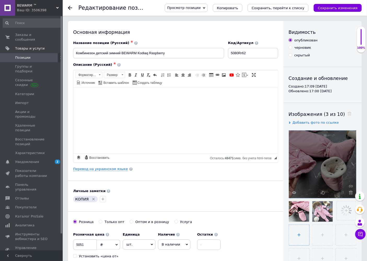
click at [296, 228] on input "file" at bounding box center [299, 234] width 20 height 20
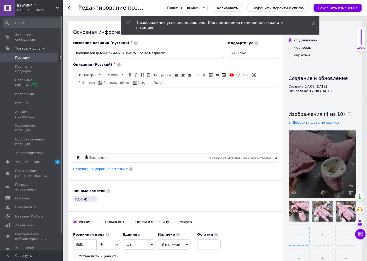
type input "C:\fakepath\Sdelniy_kombinezon_bewarm_kodiaq_pouder25_3.jpg"
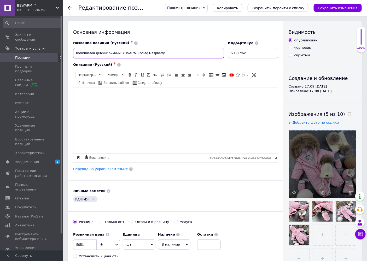
drag, startPoint x: 173, startPoint y: 53, endPoint x: 150, endPoint y: 54, distance: 23.0
click at [150, 54] on input "Комбинезон детский зимний BEWARM Kodiaq Raspberry" at bounding box center [148, 53] width 151 height 10
paste input "Pouder"
type input "Комбинезон детский зимний BEWARM Kodiaq Pouder"
click at [244, 53] on input "5080Rr62" at bounding box center [253, 53] width 50 height 10
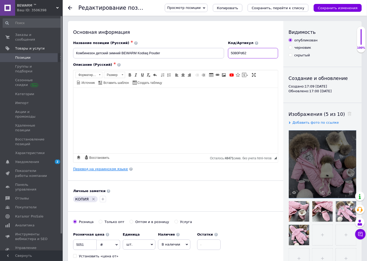
type input "5080Pd62"
click at [101, 169] on link "Перевод на украинском языке" at bounding box center [100, 169] width 55 height 4
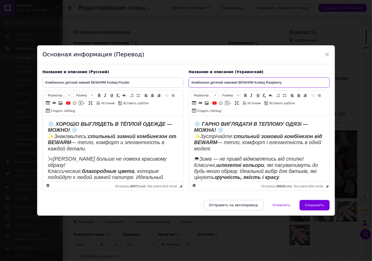
drag, startPoint x: 284, startPoint y: 82, endPoint x: 266, endPoint y: 83, distance: 18.1
click at [266, 83] on input "Комбінезон дитячий зимовий BEWARM Kodiaq Raspberry" at bounding box center [259, 82] width 141 height 10
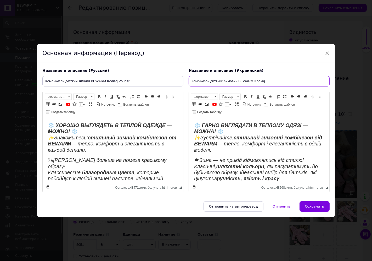
paste input "Pouder"
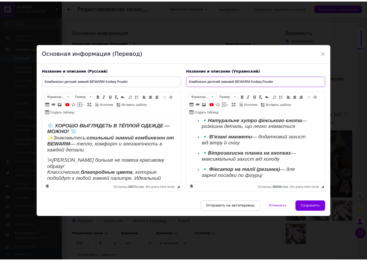
scroll to position [145, 0]
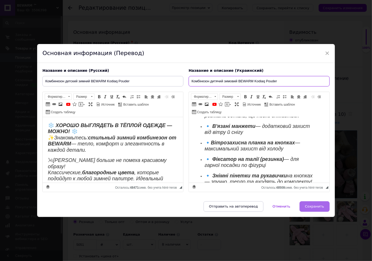
type input "Комбінезон дитячий зимовий BEWARM Kodiaq Pouder"
click at [313, 205] on span "Сохранить" at bounding box center [314, 206] width 19 height 4
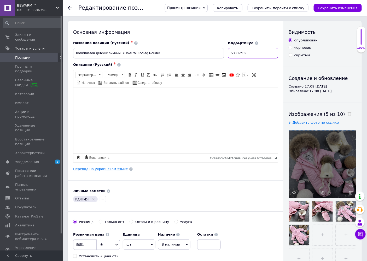
drag, startPoint x: 245, startPoint y: 53, endPoint x: 231, endPoint y: 52, distance: 13.6
click at [231, 52] on input "5080Pd62" at bounding box center [253, 53] width 50 height 10
click at [92, 197] on icon "Удалить метку" at bounding box center [94, 199] width 4 height 4
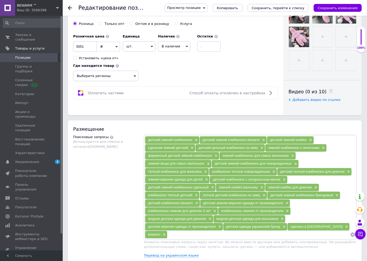
scroll to position [203, 0]
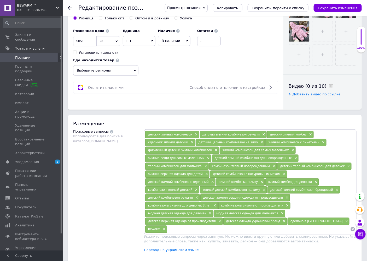
click at [117, 74] on span "Выберите регионы" at bounding box center [105, 70] width 65 height 10
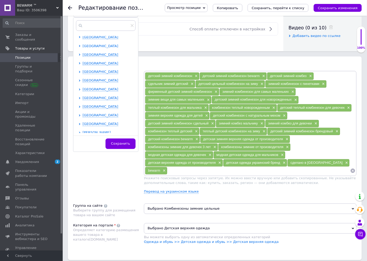
scroll to position [87, 0]
click at [101, 106] on span "Харьковская область" at bounding box center [101, 107] width 36 height 4
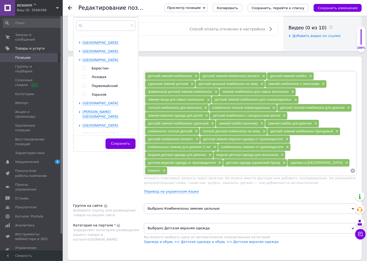
scroll to position [142, 0]
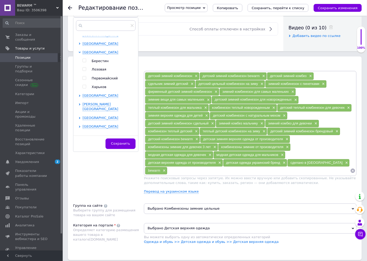
click at [83, 87] on input "checkbox" at bounding box center [84, 86] width 3 height 3
checkbox input "true"
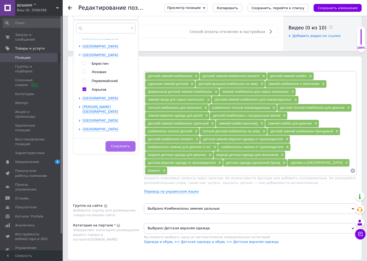
click at [114, 143] on button "Сохранить" at bounding box center [121, 146] width 30 height 10
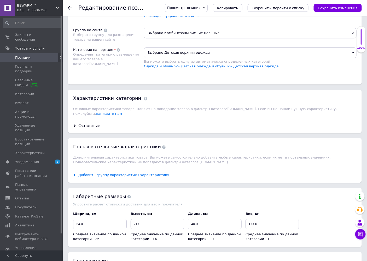
scroll to position [465, 0]
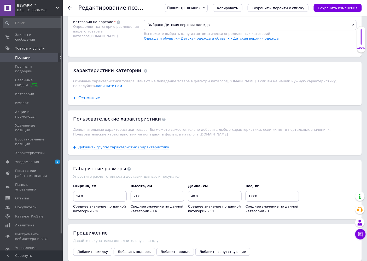
click at [84, 101] on div "Основные" at bounding box center [89, 98] width 22 height 6
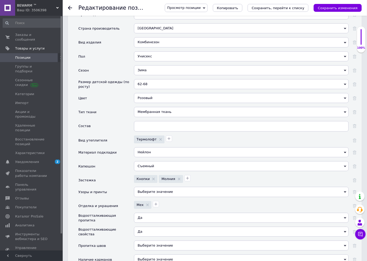
scroll to position [581, 0]
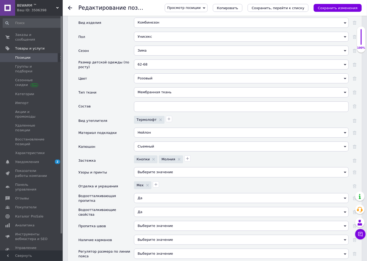
click at [167, 97] on div "Мембранная ткань" at bounding box center [241, 92] width 215 height 10
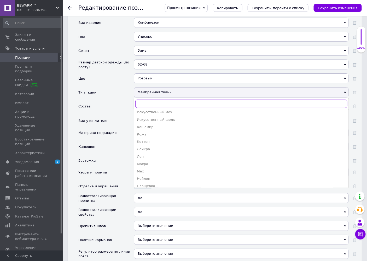
scroll to position [145, 0]
click at [154, 156] on div "Плащевка" at bounding box center [241, 153] width 209 height 5
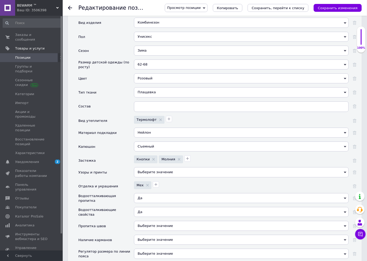
click at [159, 83] on div "Розовый" at bounding box center [241, 78] width 215 height 10
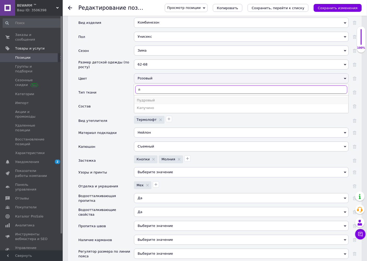
type input "п"
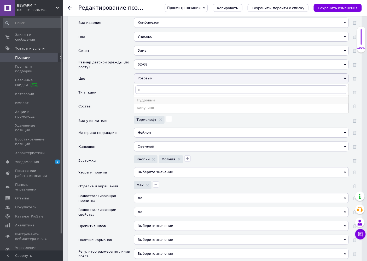
click at [152, 103] on div "Пудровый" at bounding box center [241, 100] width 209 height 5
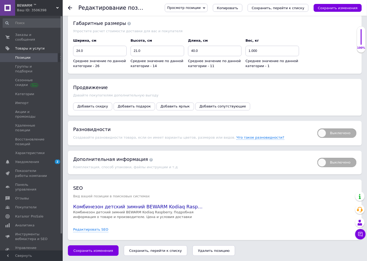
scroll to position [1046, 0]
click at [335, 138] on span "Выключено" at bounding box center [337, 132] width 39 height 9
click at [318, 128] on input "Выключено" at bounding box center [315, 126] width 3 height 3
checkbox input "true"
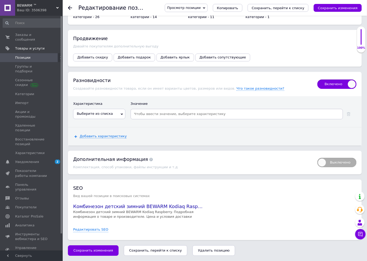
scroll to position [1075, 0]
click at [114, 118] on span "Выберите из списка" at bounding box center [99, 114] width 52 height 10
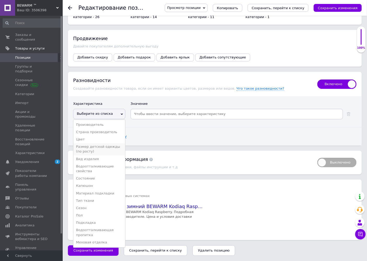
click at [108, 155] on li "Размер детской одежды (по росту)" at bounding box center [99, 149] width 52 height 12
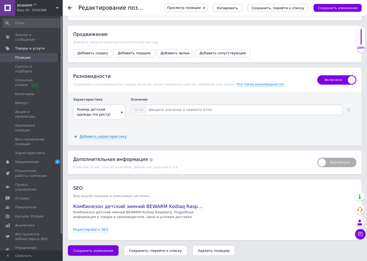
click at [158, 114] on input at bounding box center [245, 110] width 196 height 8
type input "68-74"
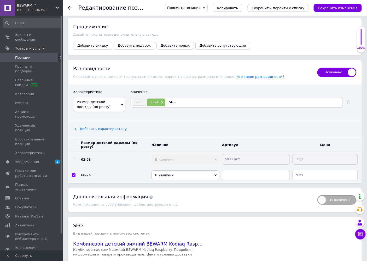
type input "74-80"
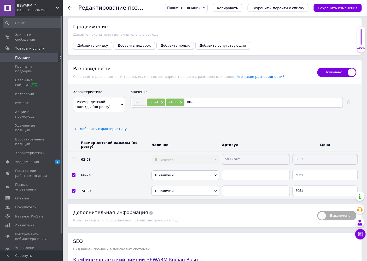
type input "80-86"
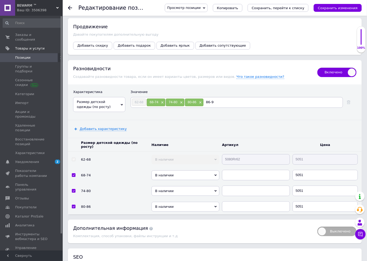
type input "86-92"
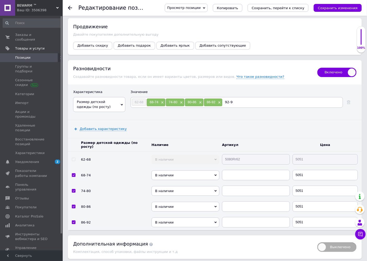
type input "92-98"
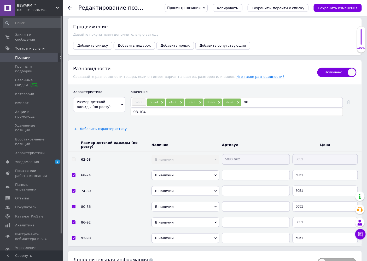
type input "9"
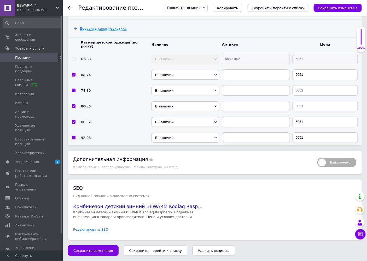
scroll to position [1191, 0]
paste input "5080Pd"
type input "5080Pd68"
paste input "5080Pd"
type input "5080Pd74"
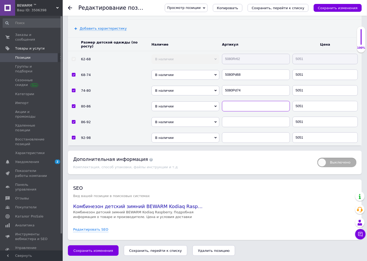
paste input "5080Pd"
type input "5080Pd80"
paste input "5080Pd"
type input "5080Pd86"
paste input "5080Pd"
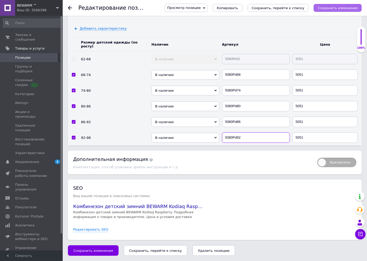
type input "5080Pd92"
click at [342, 7] on icon "Сохранить изменения" at bounding box center [338, 8] width 40 height 4
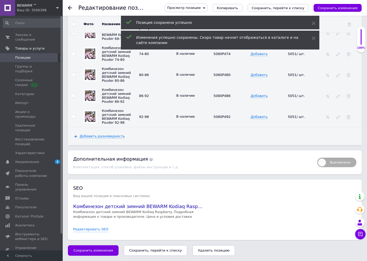
scroll to position [1104, 0]
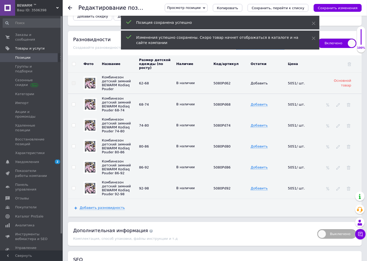
click at [74, 66] on input "checkbox" at bounding box center [73, 63] width 3 height 3
checkbox input "true"
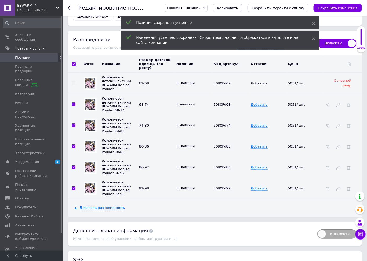
checkbox input "true"
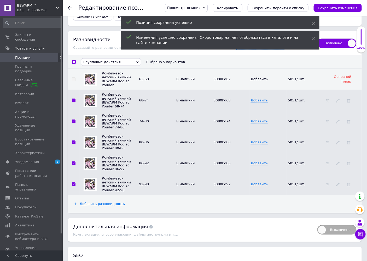
click at [95, 64] on span "Групповые действия" at bounding box center [101, 62] width 37 height 4
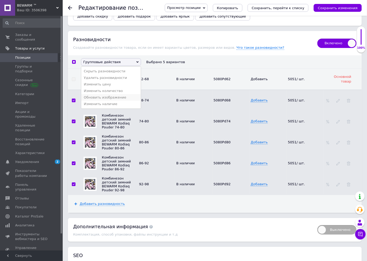
click at [113, 100] on li "Обновить изображение" at bounding box center [111, 97] width 60 height 7
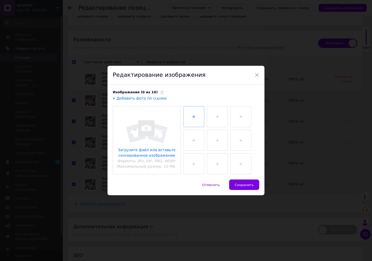
click at [189, 119] on input "file" at bounding box center [194, 116] width 20 height 20
type input "C:\fakepath\Sdelniy_kombinezon_bewarm_kodiaq_pouder25_13.jpg"
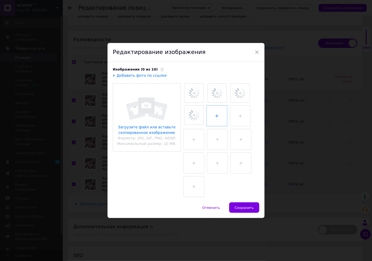
click at [208, 113] on input "file" at bounding box center [217, 115] width 20 height 20
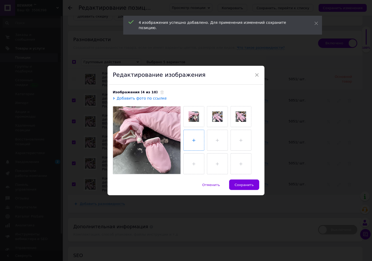
type input "C:\fakepath\Sdelniy_kombinezon_bewarm_kodiaq_pouder25_3.jpg"
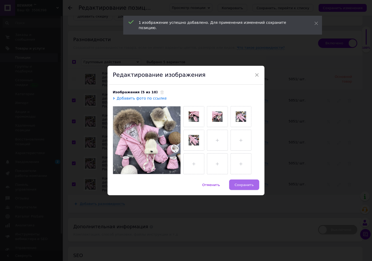
click at [239, 186] on span "Сохранить" at bounding box center [244, 185] width 19 height 4
checkbox input "false"
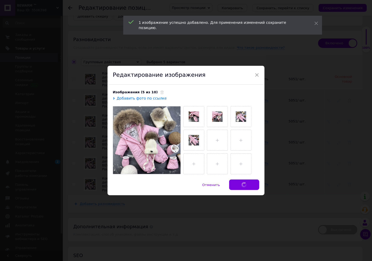
checkbox input "false"
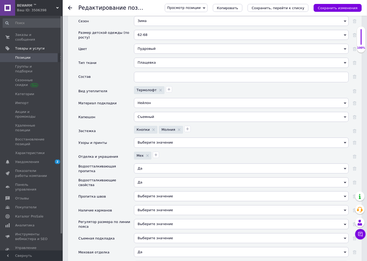
scroll to position [610, 0]
click at [331, 7] on icon "Сохранить изменения" at bounding box center [338, 8] width 40 height 4
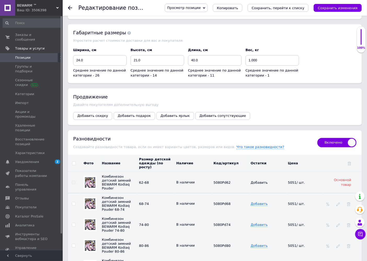
scroll to position [1017, 0]
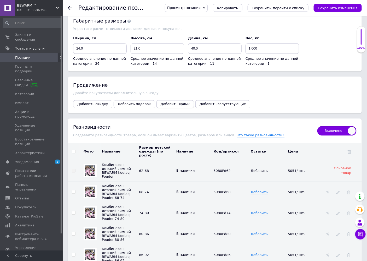
click at [170, 106] on span "Добавить ярлык" at bounding box center [175, 104] width 29 height 4
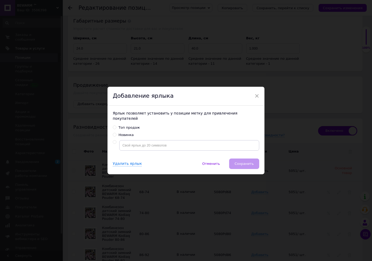
click at [115, 133] on input "Новинка" at bounding box center [114, 134] width 3 height 3
radio input "true"
click at [252, 161] on span "Сохранить" at bounding box center [244, 163] width 19 height 4
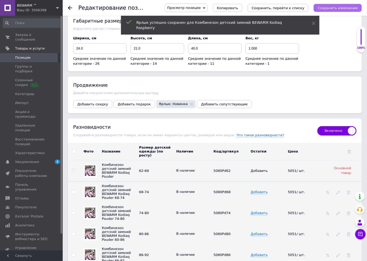
click at [328, 8] on icon "Сохранить изменения" at bounding box center [338, 8] width 40 height 4
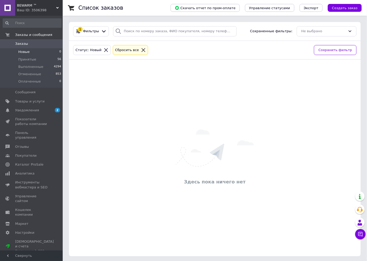
click at [36, 53] on li "Новые 0" at bounding box center [32, 51] width 64 height 7
click at [37, 50] on li "Новые 0" at bounding box center [32, 51] width 64 height 7
